Goal: Transaction & Acquisition: Purchase product/service

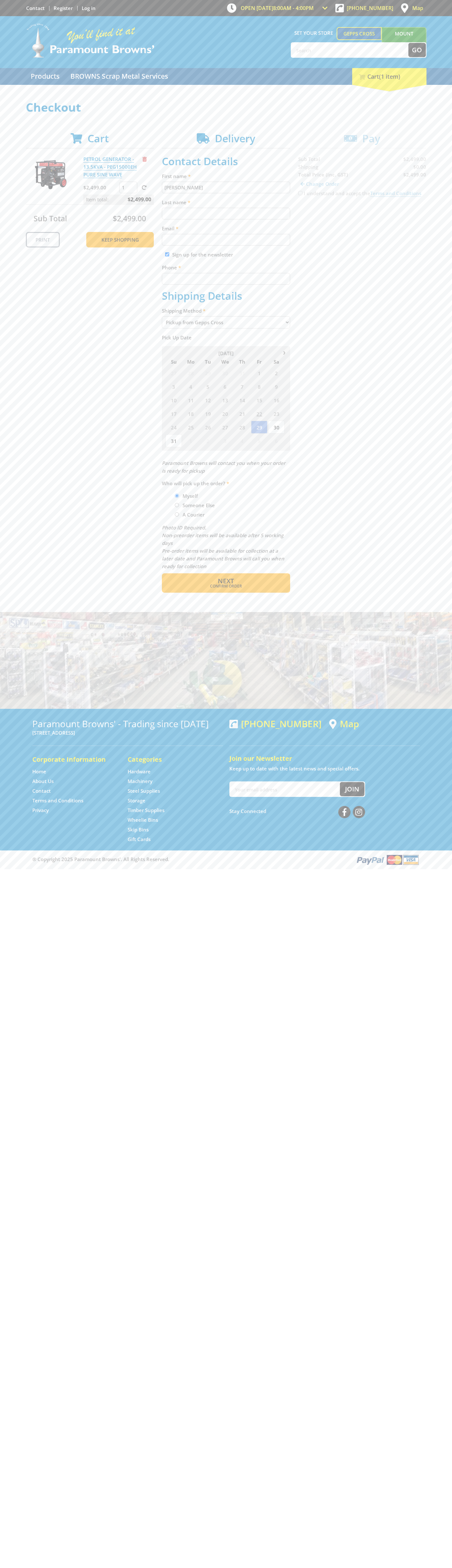
type input "[PERSON_NAME]"
type input "[EMAIL_ADDRESS][DOMAIN_NAME]"
type input "0293744000"
click at [226, 581] on span "Next" at bounding box center [225, 581] width 16 height 9
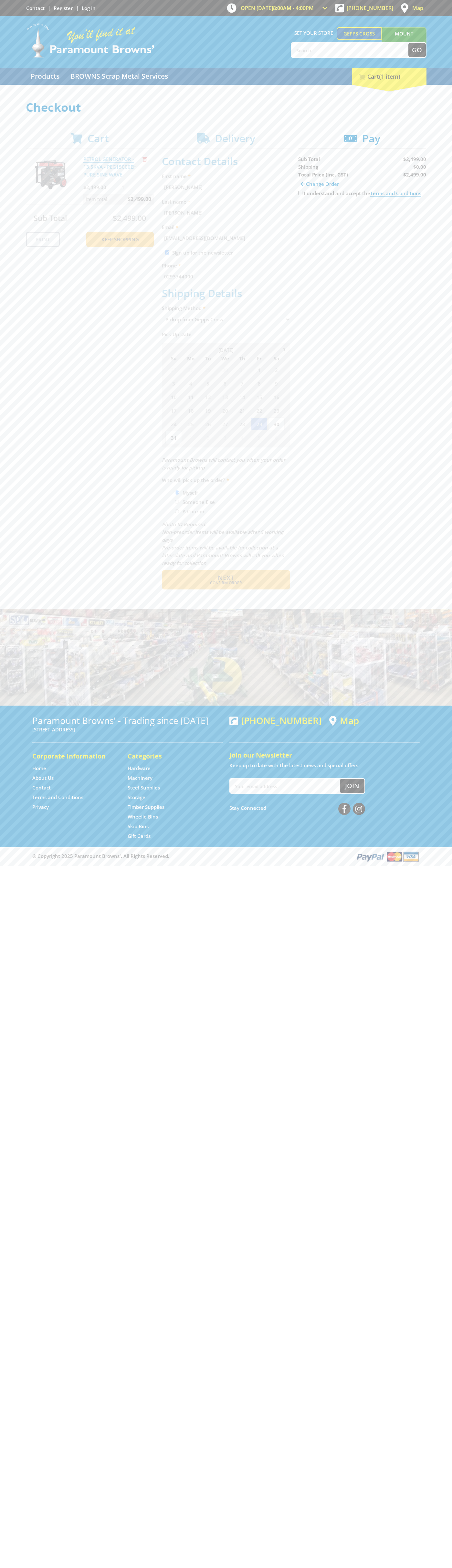
click at [300, 193] on input "I understand and accept the Terms and Conditions" at bounding box center [300, 193] width 4 height 4
checkbox input "true"
click at [318, 214] on span "Credit Card" at bounding box center [312, 213] width 28 height 7
click at [362, 214] on img at bounding box center [358, 213] width 14 height 8
type input "[CREDIT_CARD_NUMBER]"
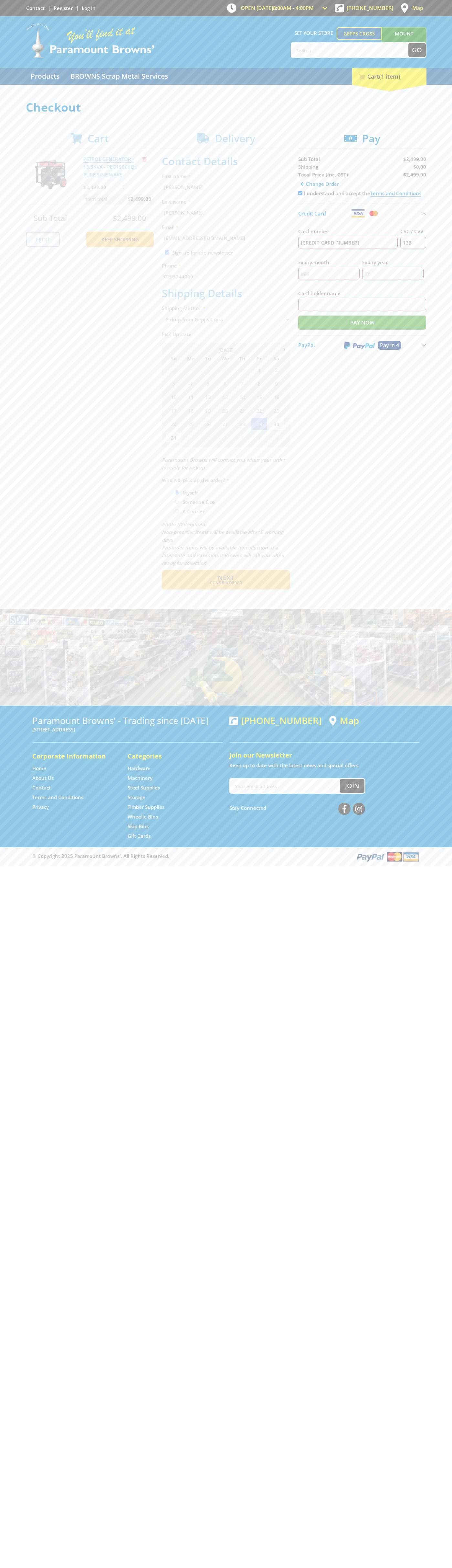
type input "123"
type input "[PERSON_NAME]"
